Goal: Find specific page/section: Find specific page/section

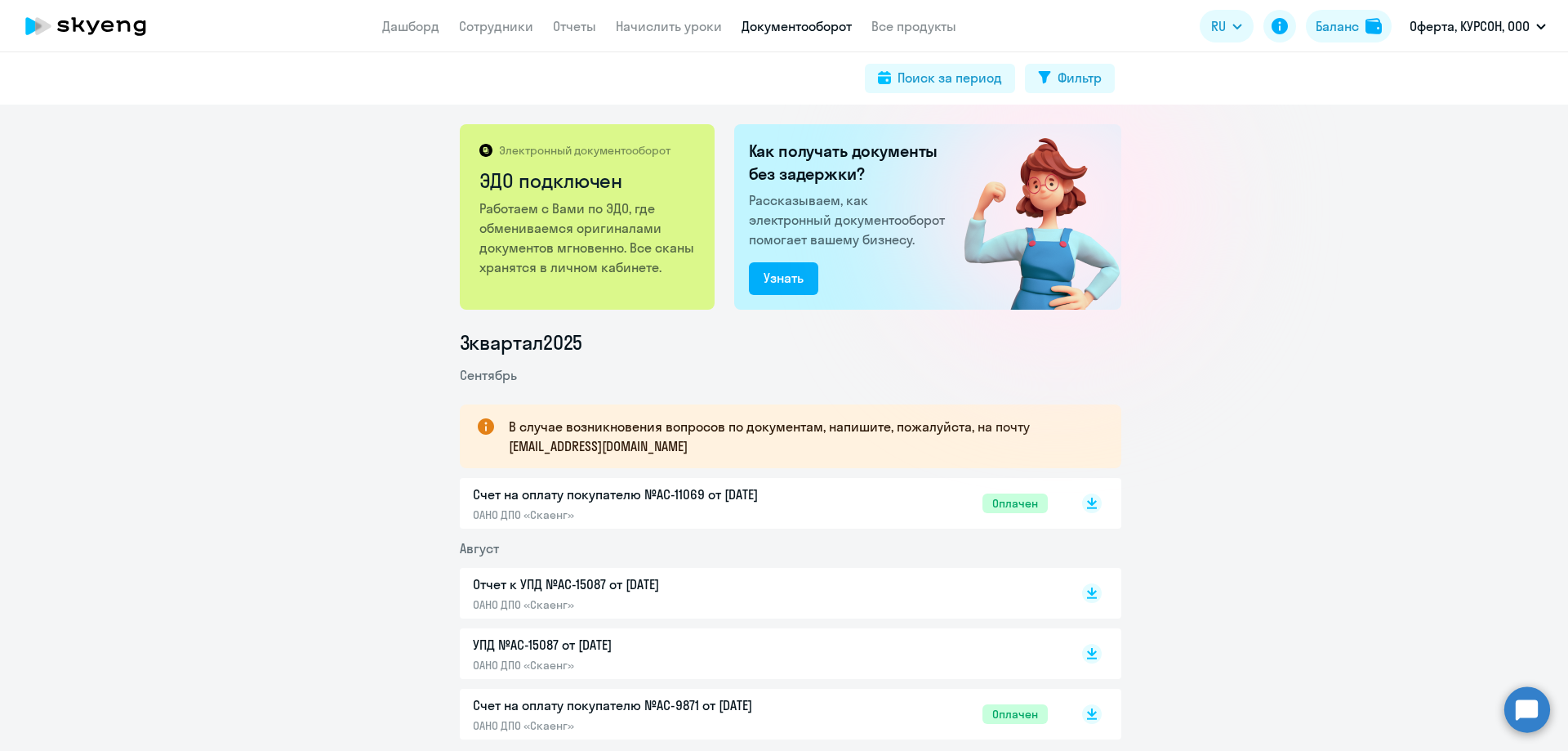
click at [485, 37] on app-header "Дашборд Сотрудники Отчеты Начислить уроки Документооборот Все продукты Дашборд …" at bounding box center [784, 26] width 1568 height 52
click at [489, 28] on link "Сотрудники" at bounding box center [496, 26] width 74 height 16
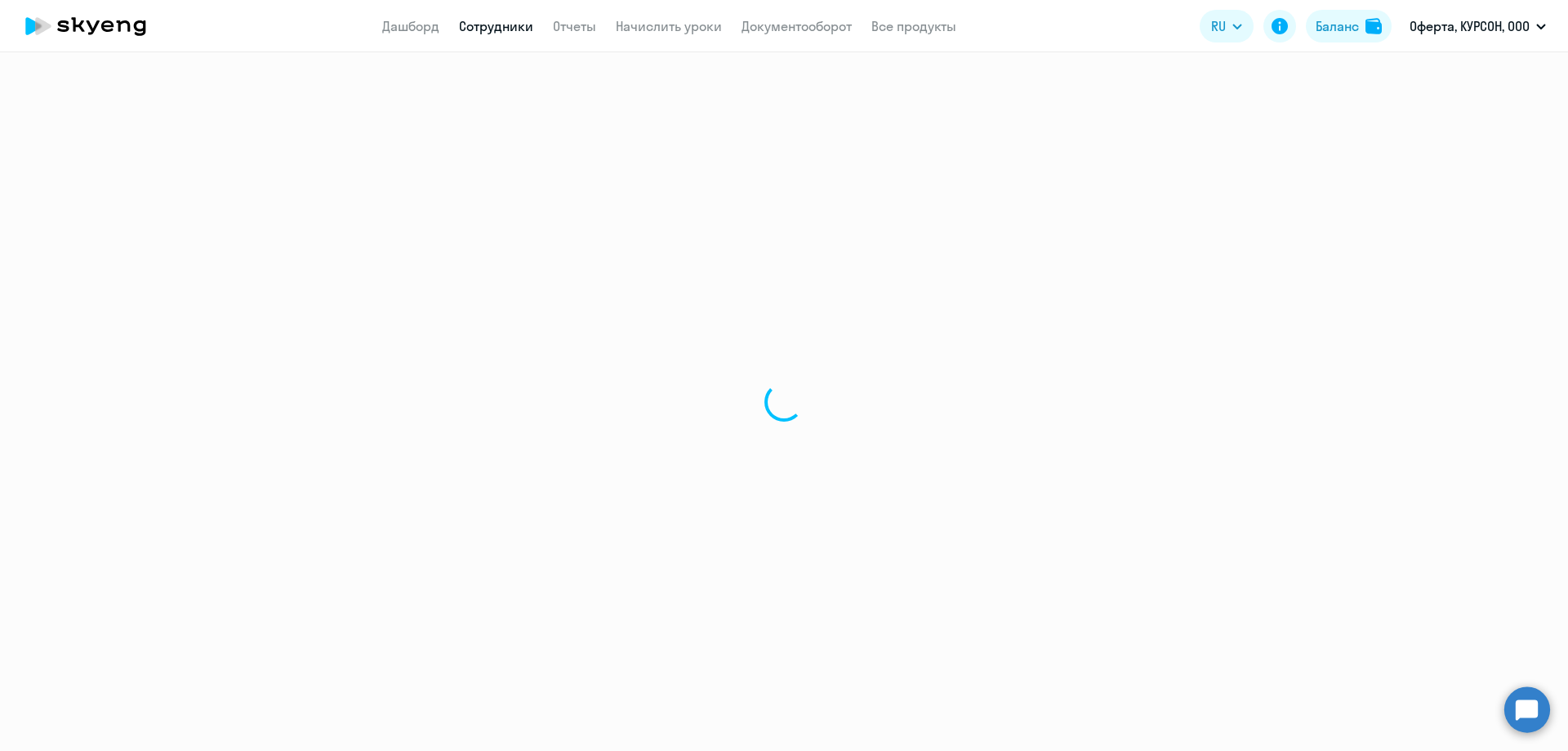
select select "30"
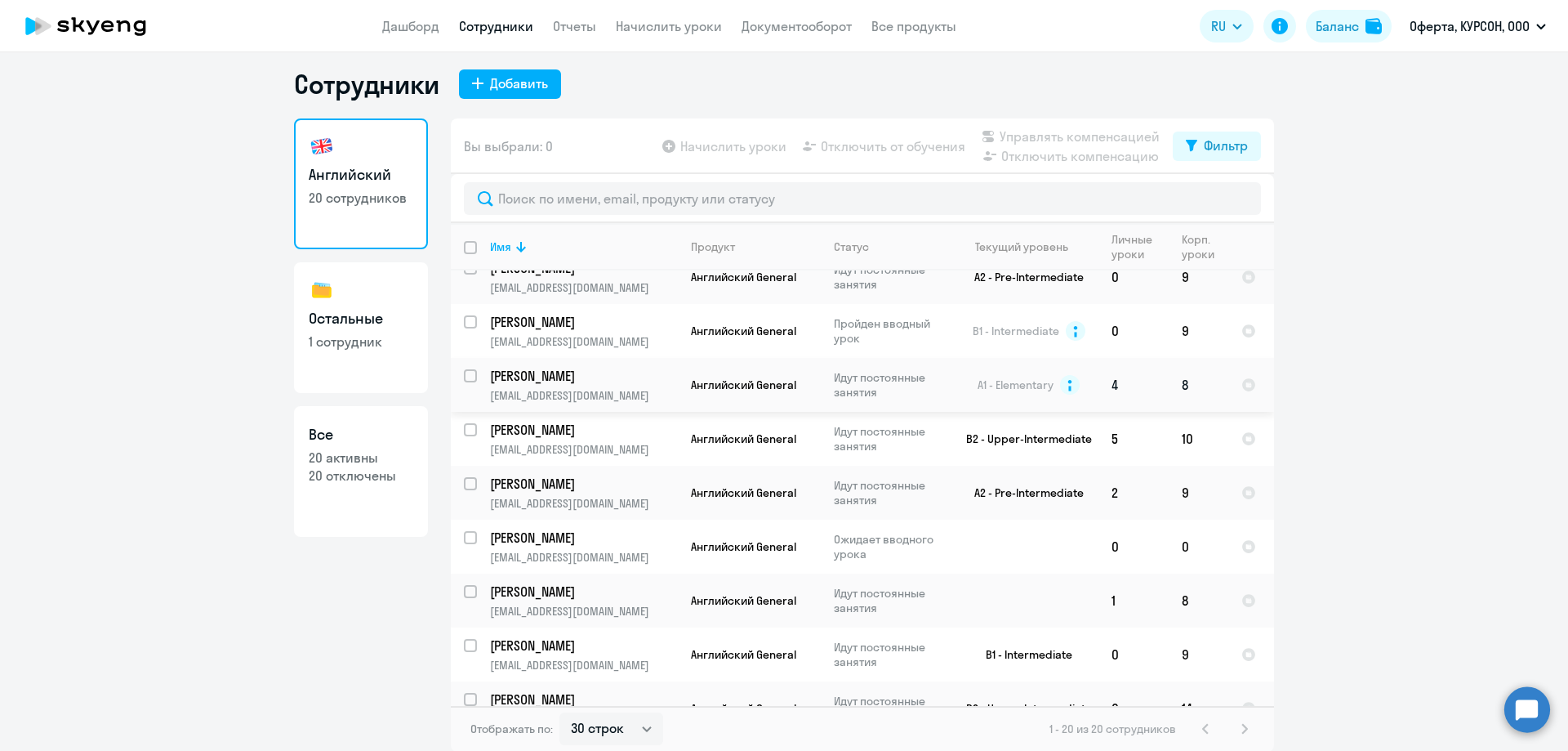
scroll to position [10, 0]
click at [351, 429] on h3 "Все" at bounding box center [361, 434] width 104 height 21
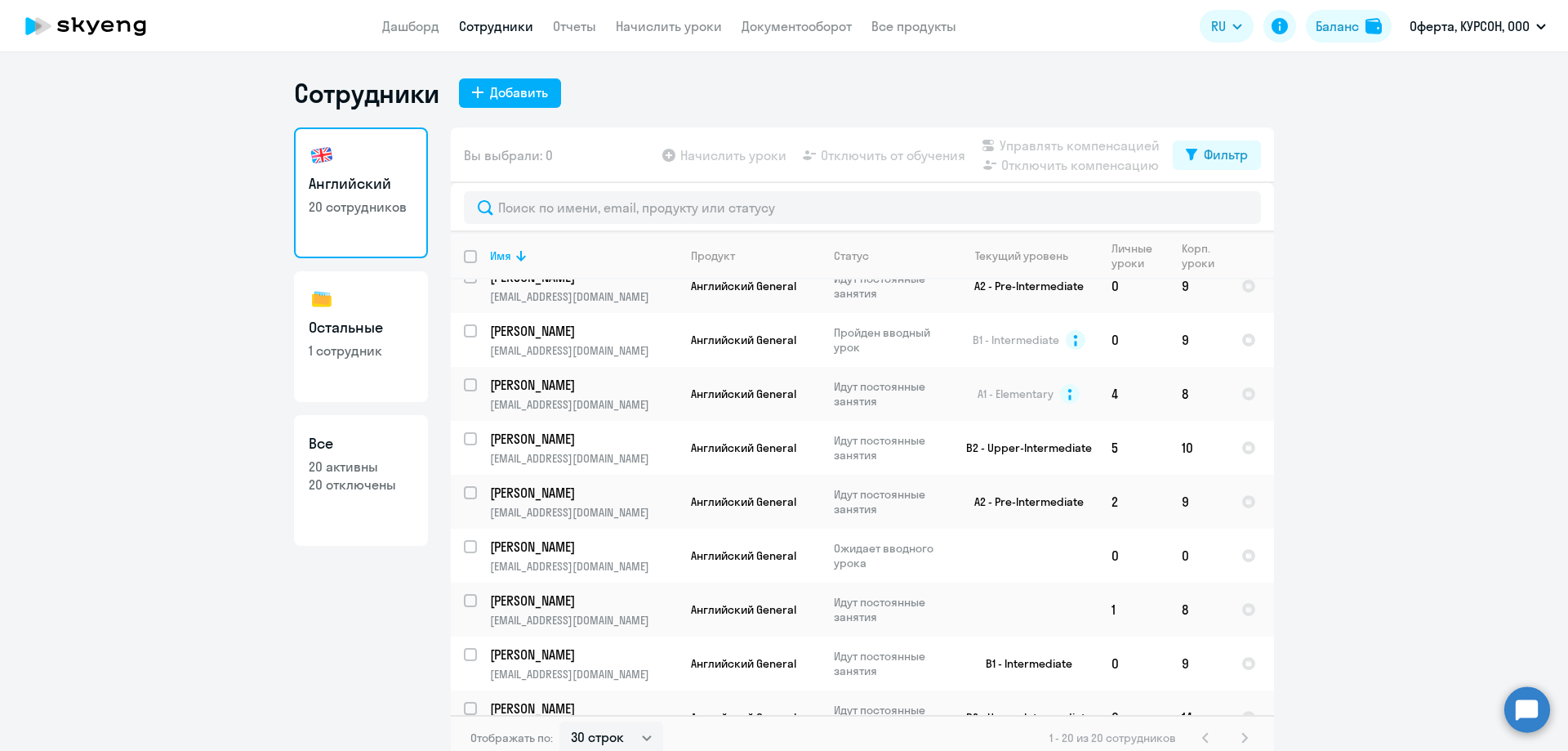
select select "30"
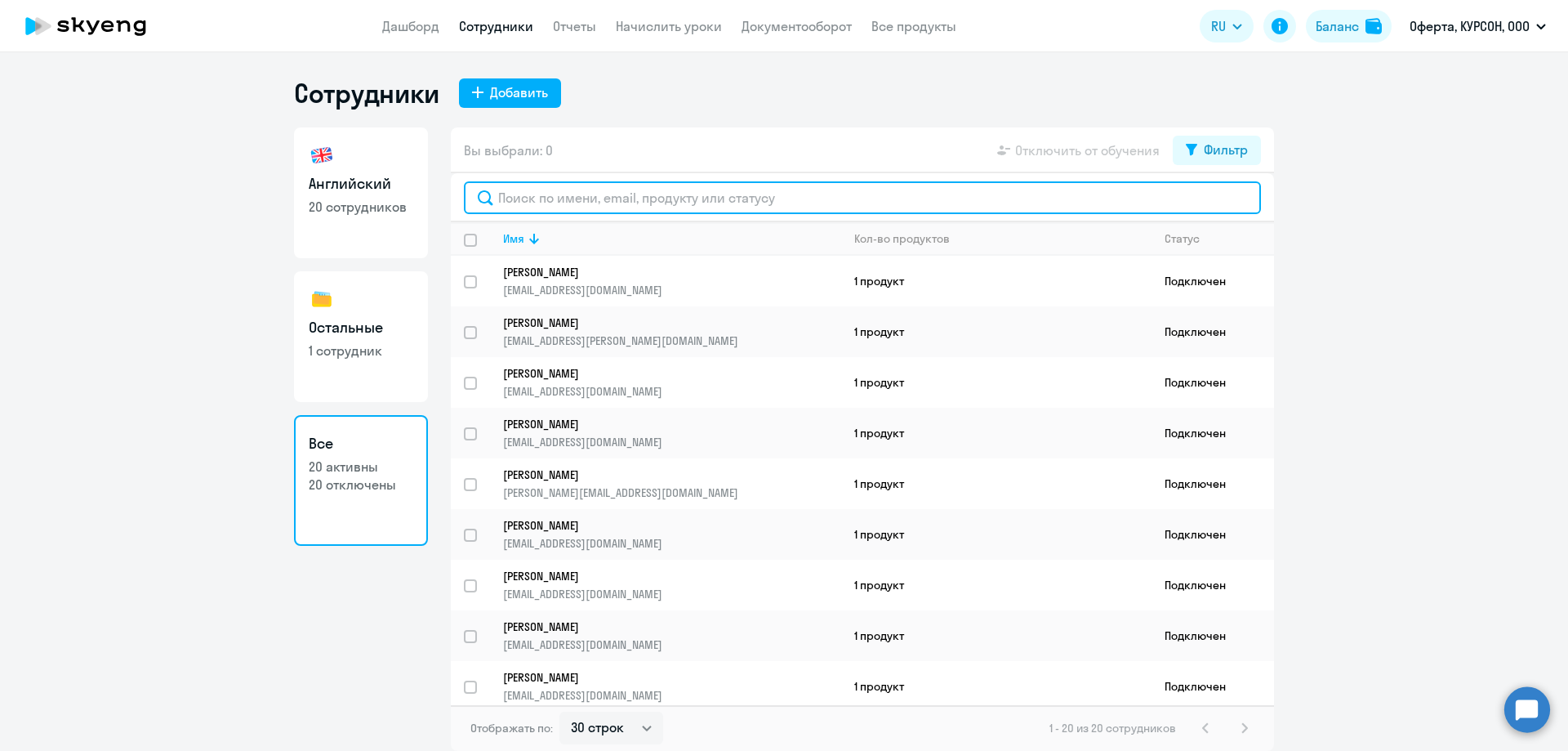
click at [622, 197] on input "text" at bounding box center [862, 197] width 797 height 33
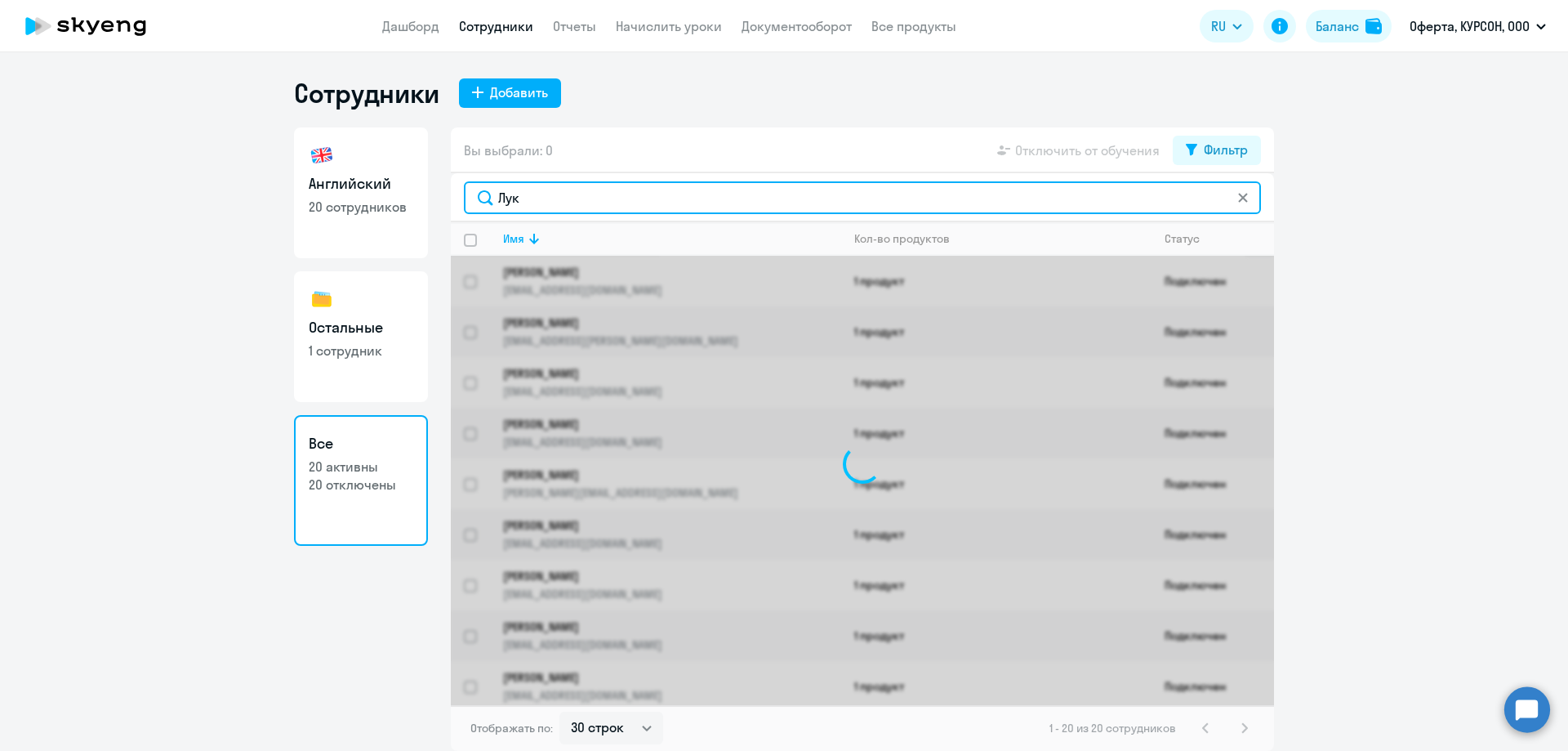
type input "Луку"
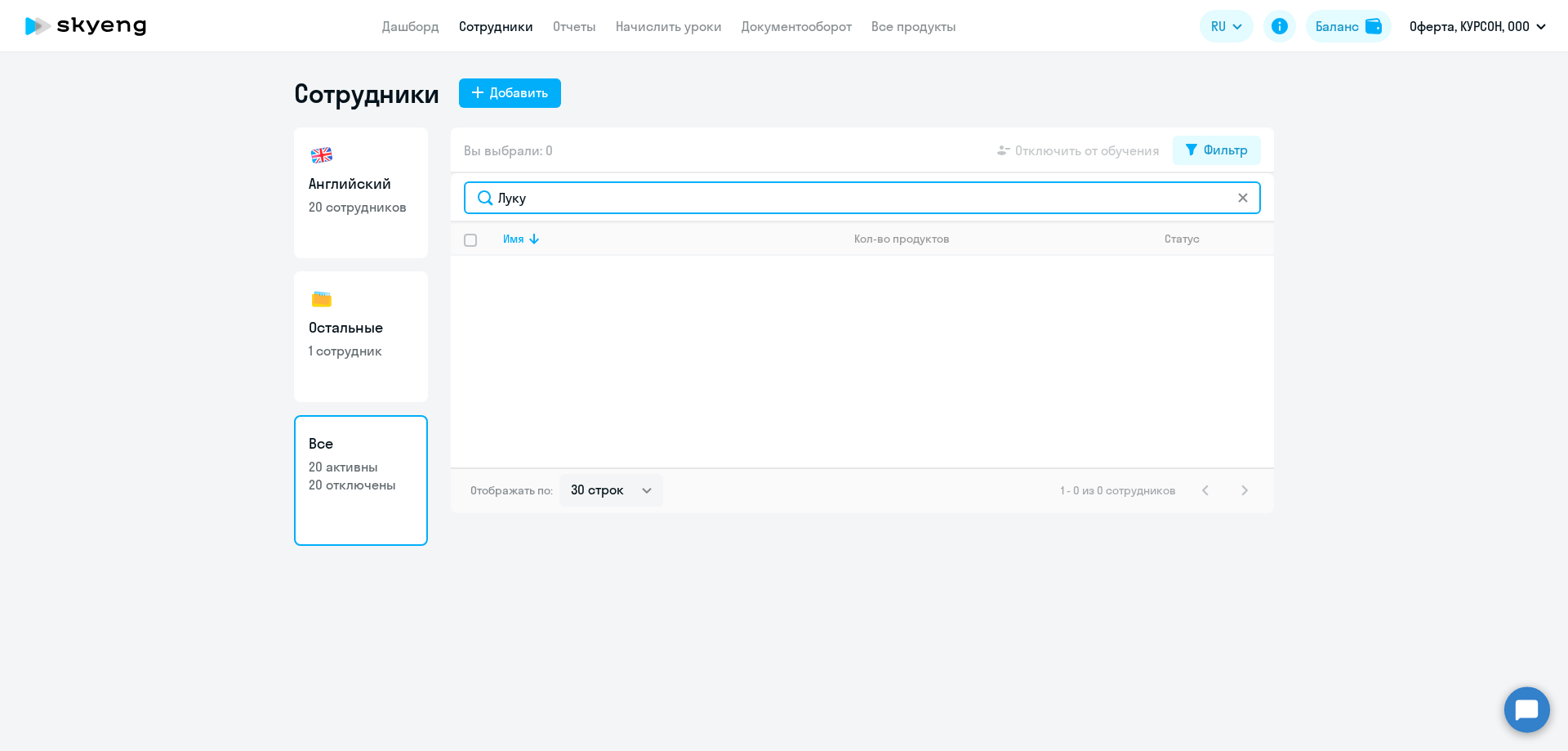
drag, startPoint x: 623, startPoint y: 197, endPoint x: 475, endPoint y: 203, distance: 148.1
click at [475, 203] on input "Луку" at bounding box center [862, 197] width 797 height 33
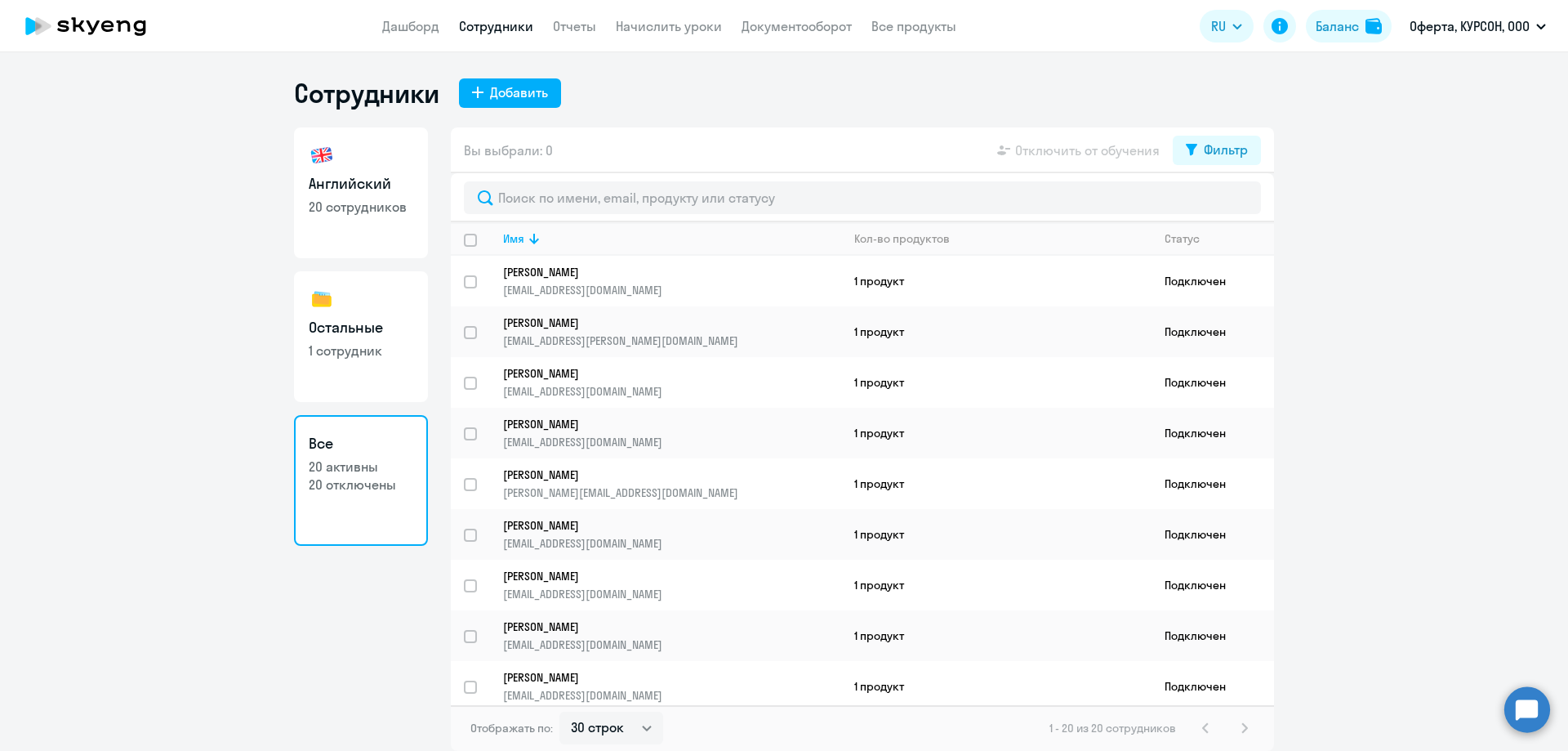
click at [406, 220] on link "Английский 20 сотрудников" at bounding box center [360, 193] width 134 height 131
select select "30"
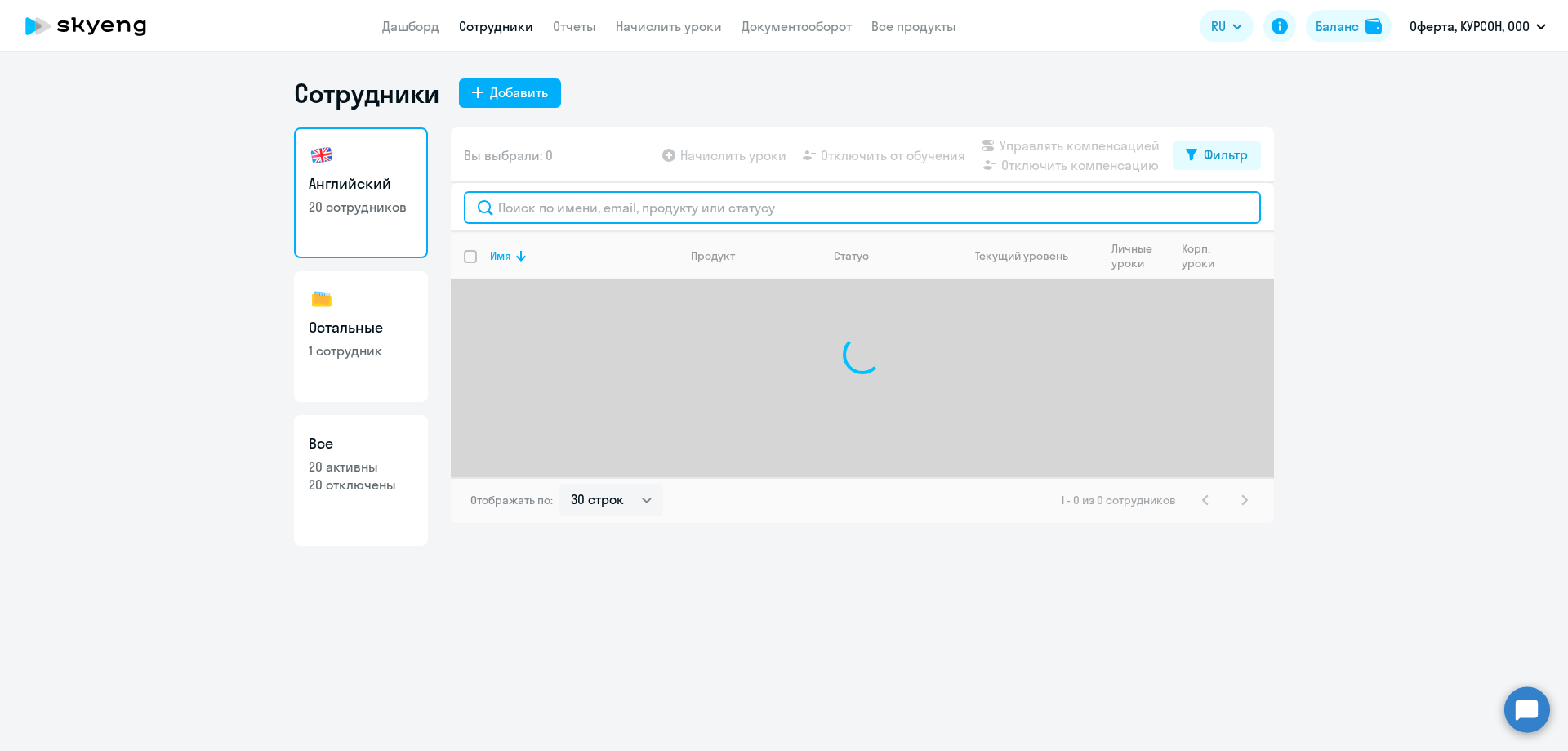
click at [614, 207] on input "text" at bounding box center [862, 207] width 797 height 33
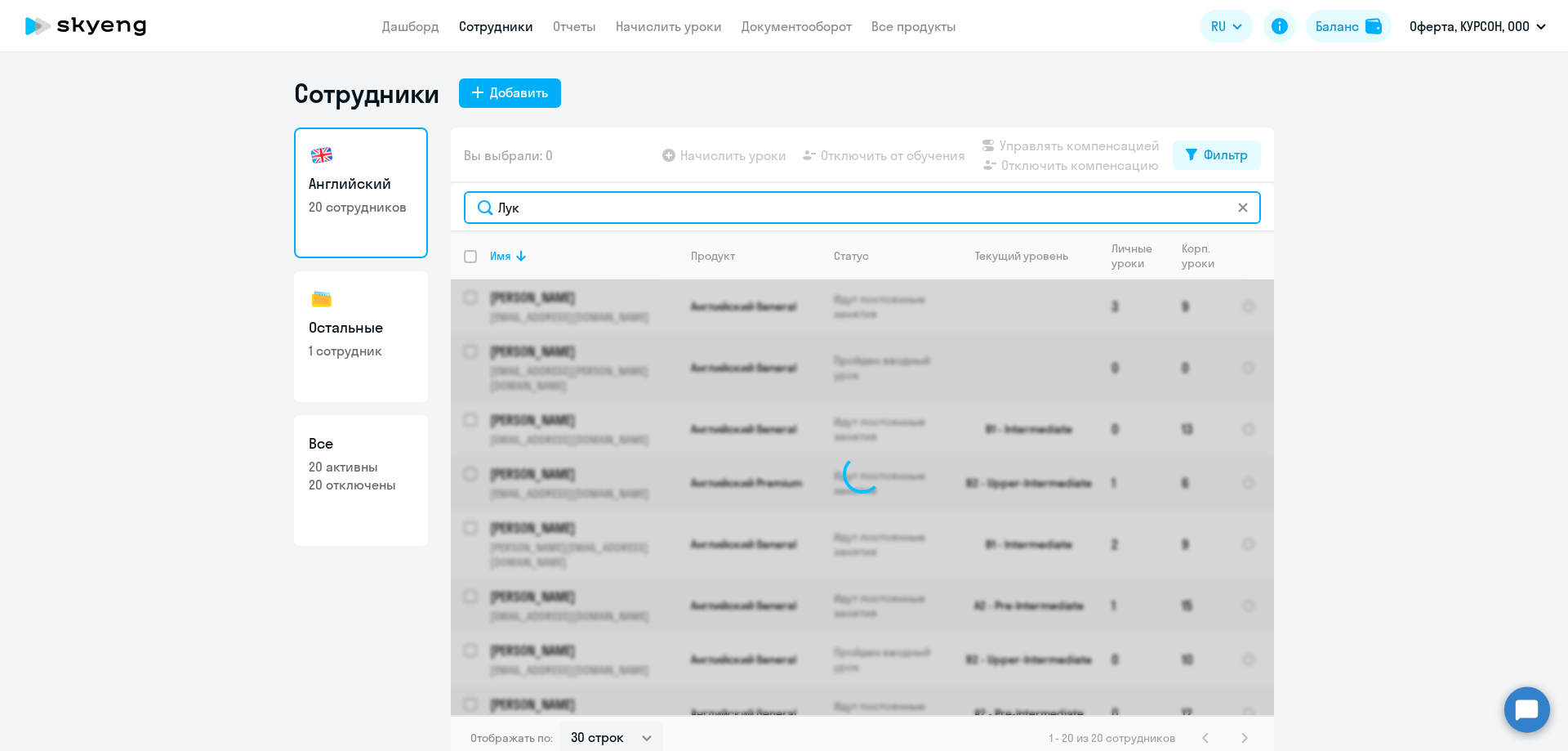
type input "Луку"
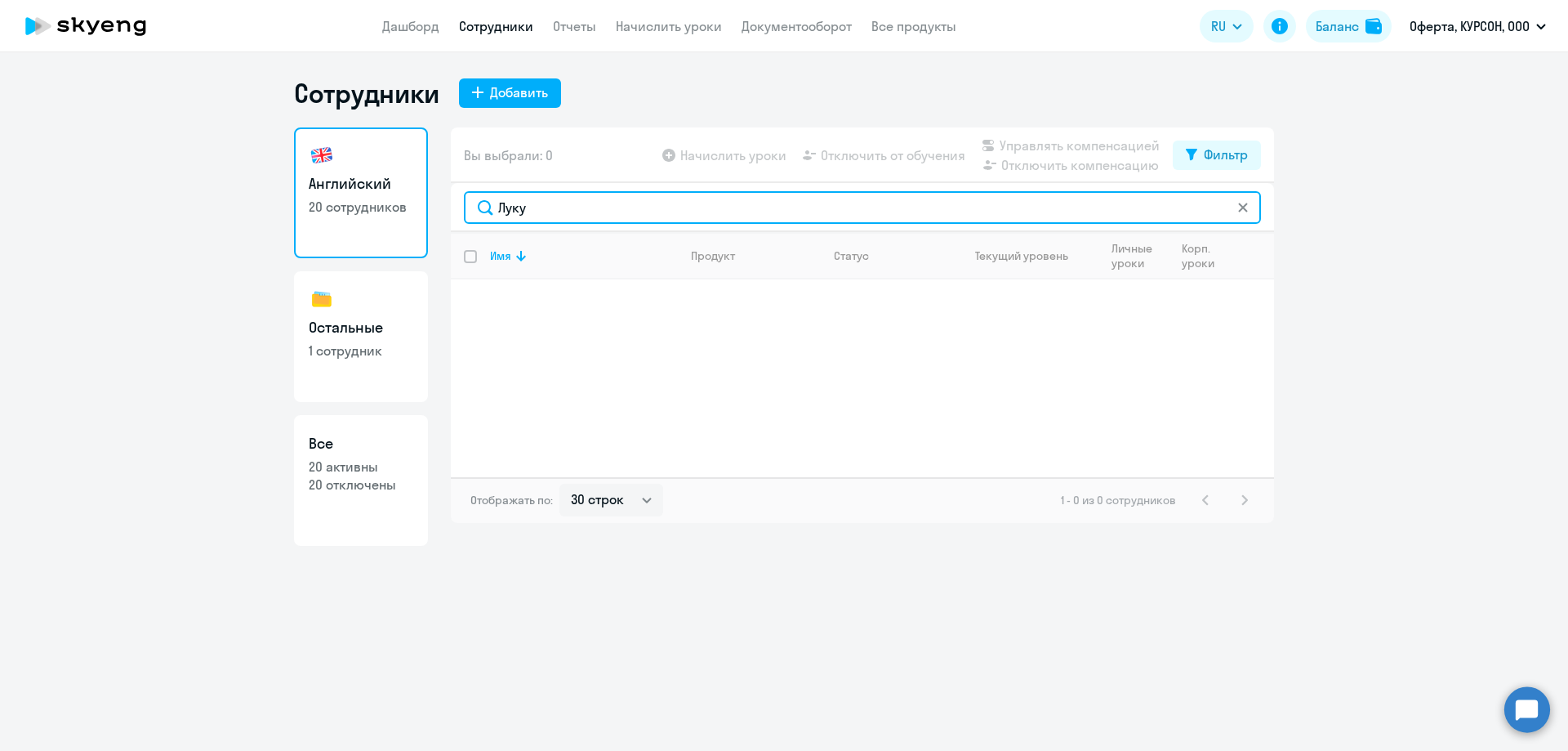
drag, startPoint x: 619, startPoint y: 206, endPoint x: 400, endPoint y: 209, distance: 219.0
click at [400, 209] on div "Английский 20 сотрудников Остальные 1 сотрудник Все 20 активны 20 отключены Вы …" at bounding box center [784, 337] width 980 height 418
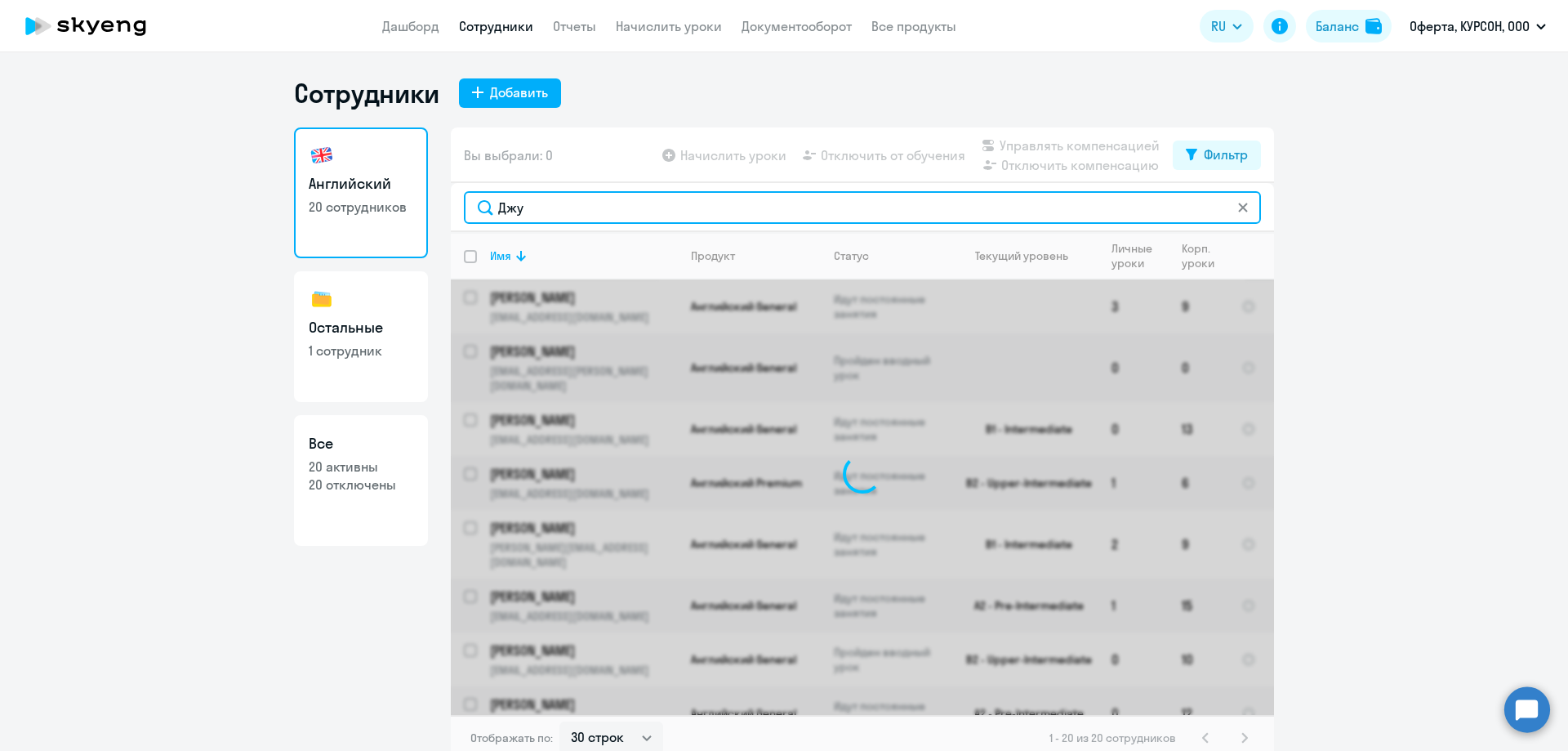
type input "Джур"
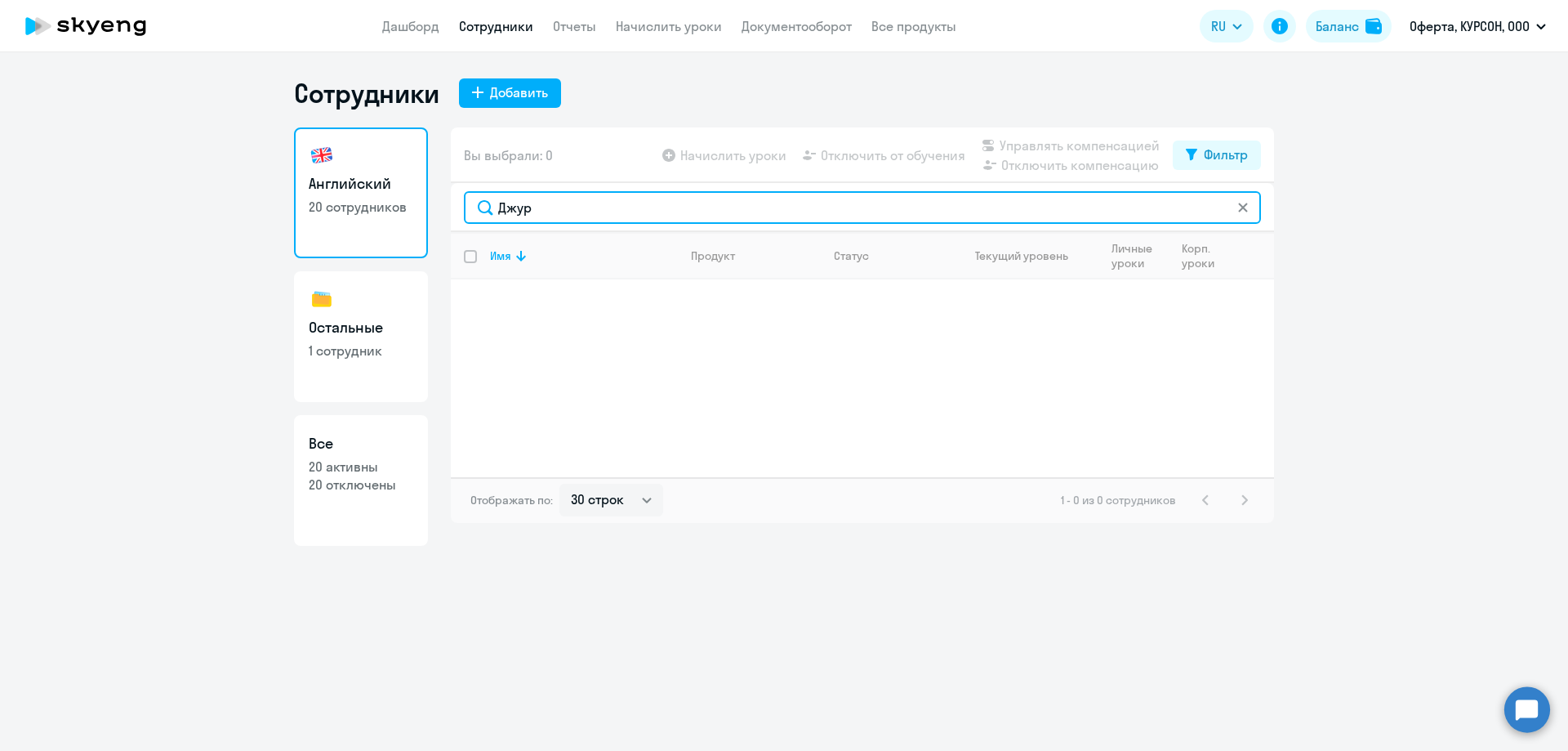
drag, startPoint x: 540, startPoint y: 200, endPoint x: 468, endPoint y: 196, distance: 72.1
click at [468, 196] on input "Джур" at bounding box center [862, 207] width 797 height 33
